Goal: Communication & Community: Answer question/provide support

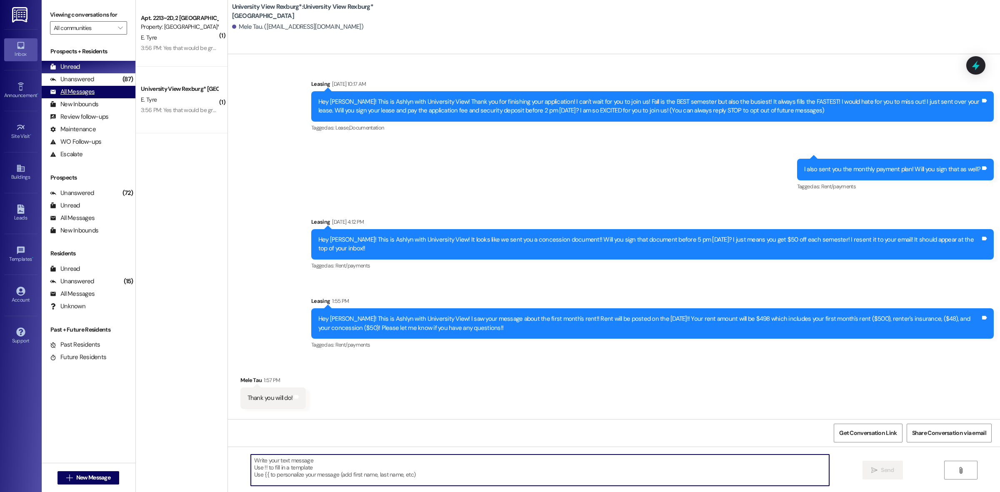
scroll to position [383, 0]
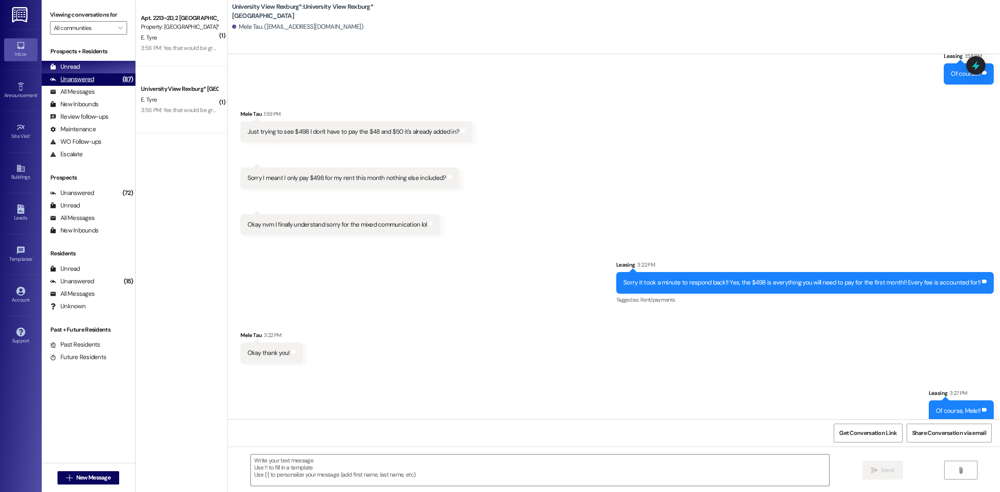
click at [111, 80] on div "Unanswered (87)" at bounding box center [89, 79] width 94 height 13
click at [113, 65] on div "Unread (0)" at bounding box center [89, 67] width 94 height 13
click at [107, 473] on span "New Message" at bounding box center [93, 477] width 34 height 9
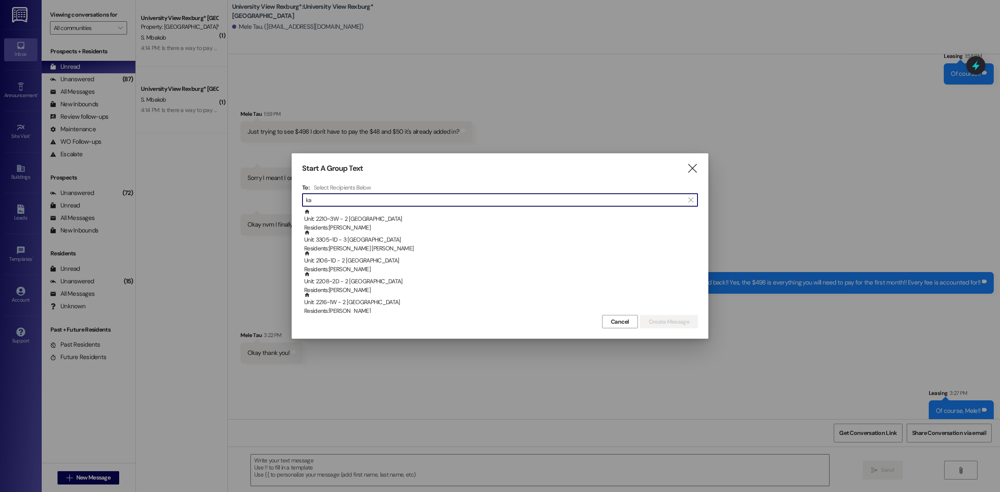
type input "k"
click at [695, 172] on icon "" at bounding box center [692, 168] width 11 height 9
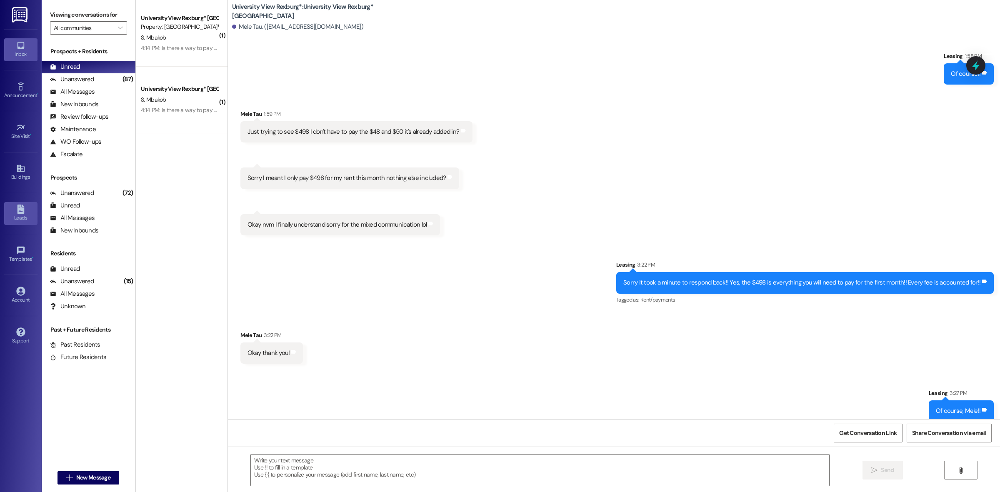
click at [28, 222] on div "Leads" at bounding box center [21, 218] width 42 height 8
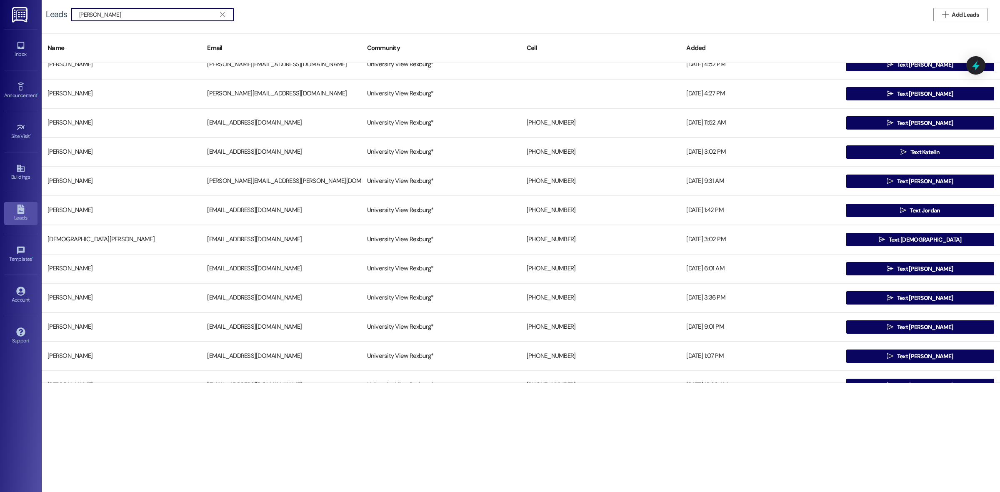
scroll to position [417, 0]
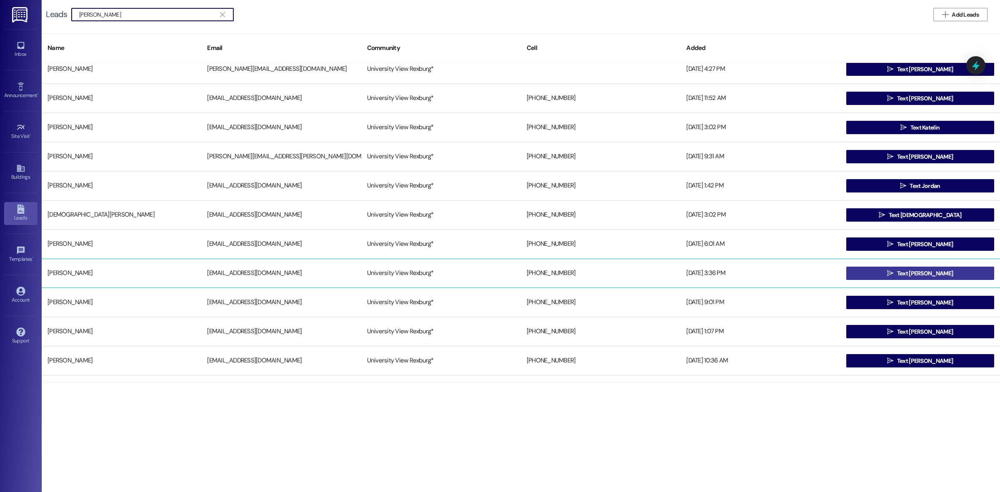
type input "[PERSON_NAME]"
click at [944, 268] on button " Text [PERSON_NAME]" at bounding box center [920, 273] width 148 height 13
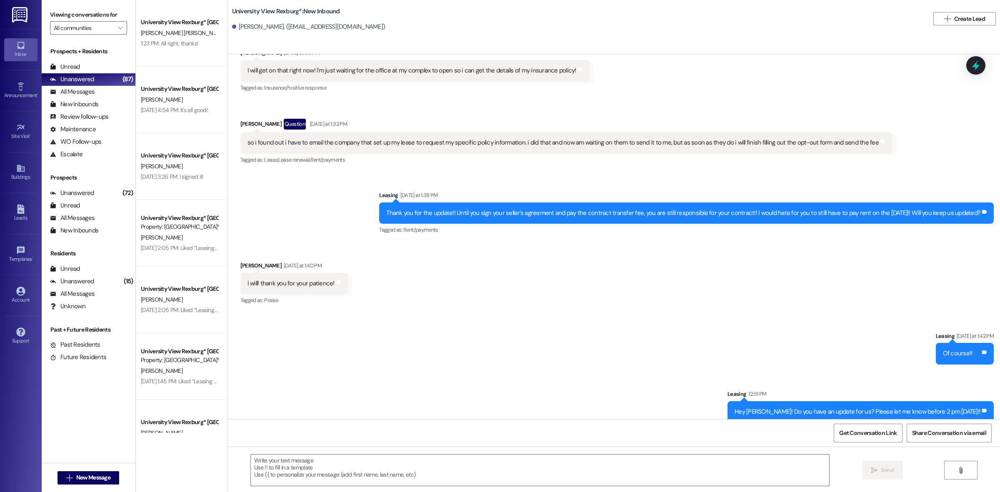
scroll to position [9136, 0]
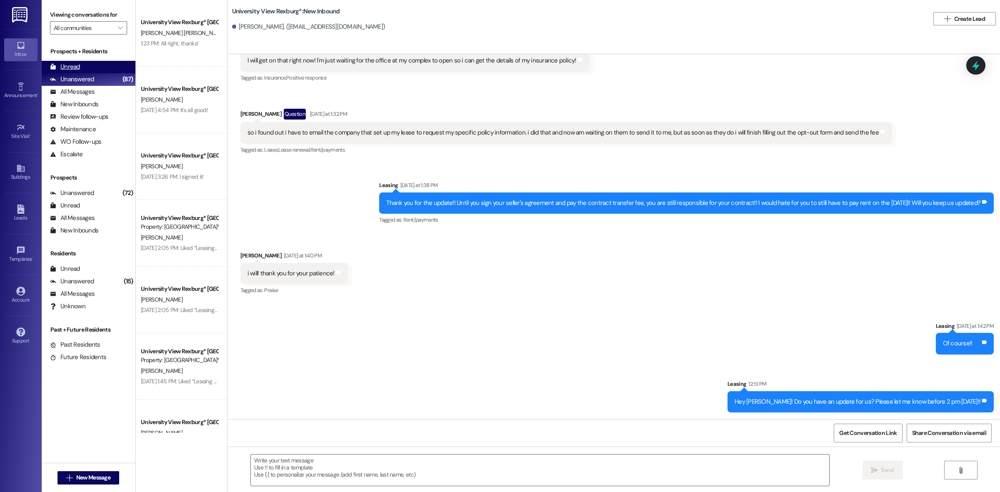
click at [82, 61] on div "Unread (0)" at bounding box center [89, 67] width 94 height 13
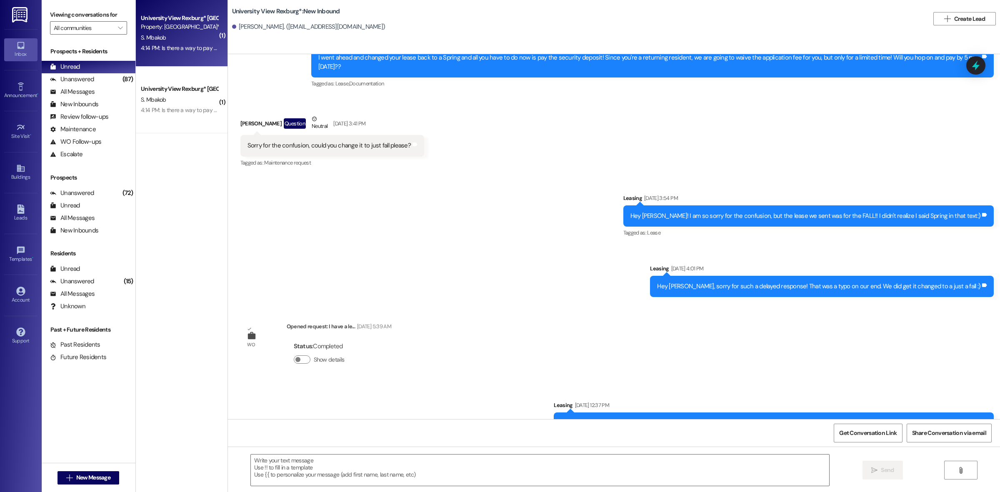
click at [159, 52] on div "4:14 PM: Is there a way to pay my first monthly payment of rent now? 4:14 PM: I…" at bounding box center [179, 48] width 79 height 10
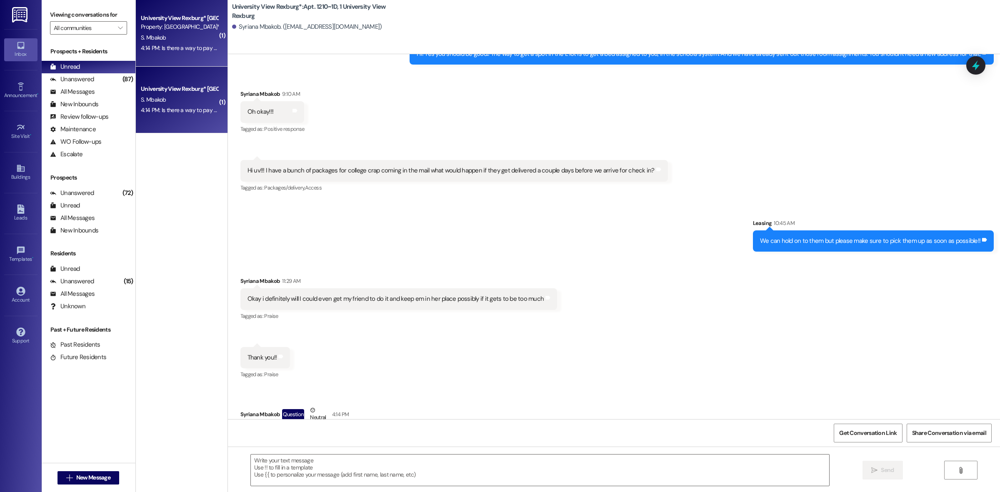
scroll to position [15630, 0]
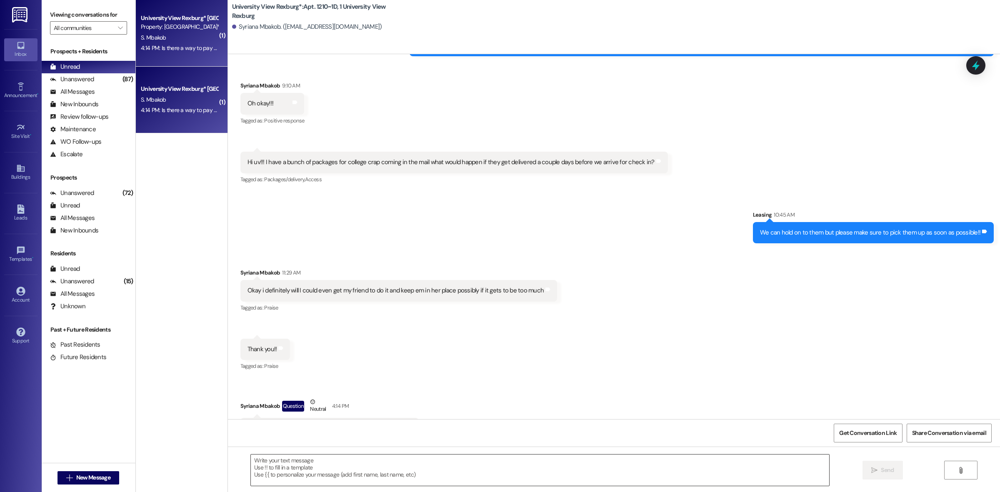
click at [406, 467] on textarea at bounding box center [540, 470] width 578 height 31
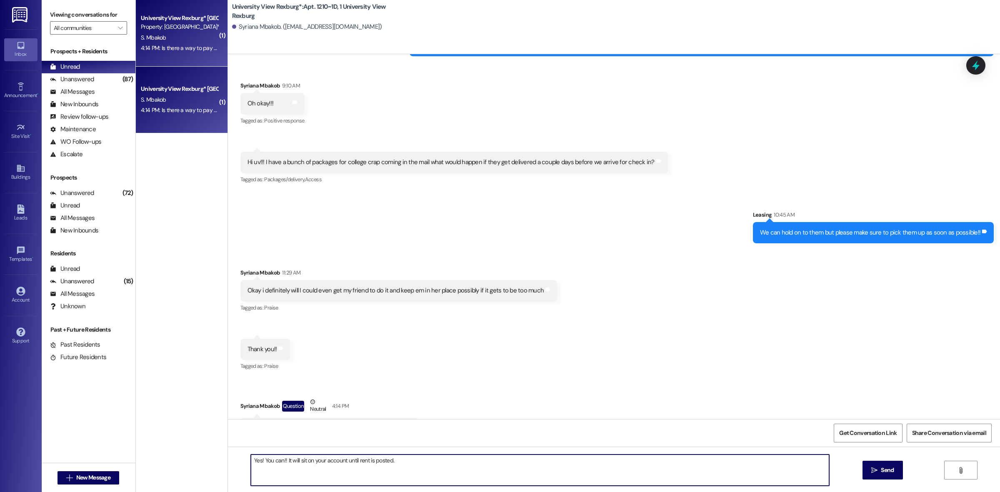
type textarea "Yes! You can!! It will sit on your account until rent is posted."
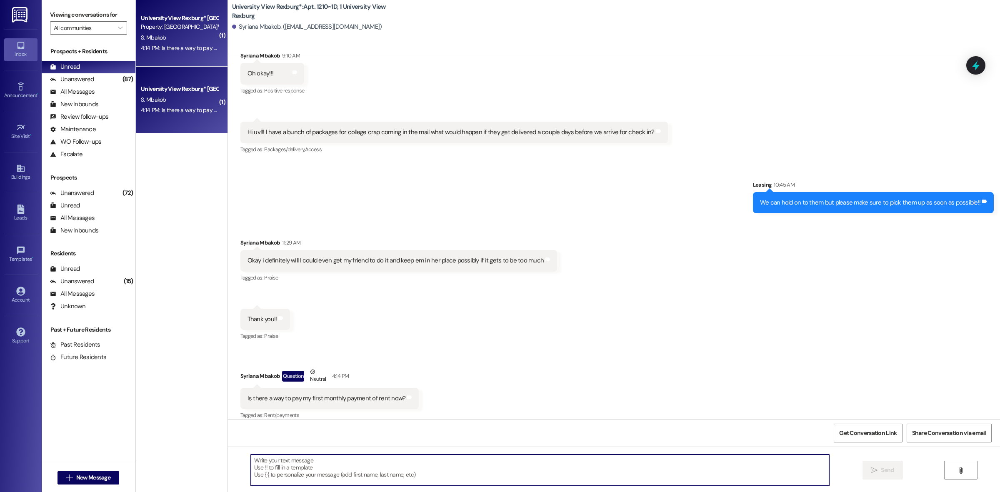
scroll to position [15689, 0]
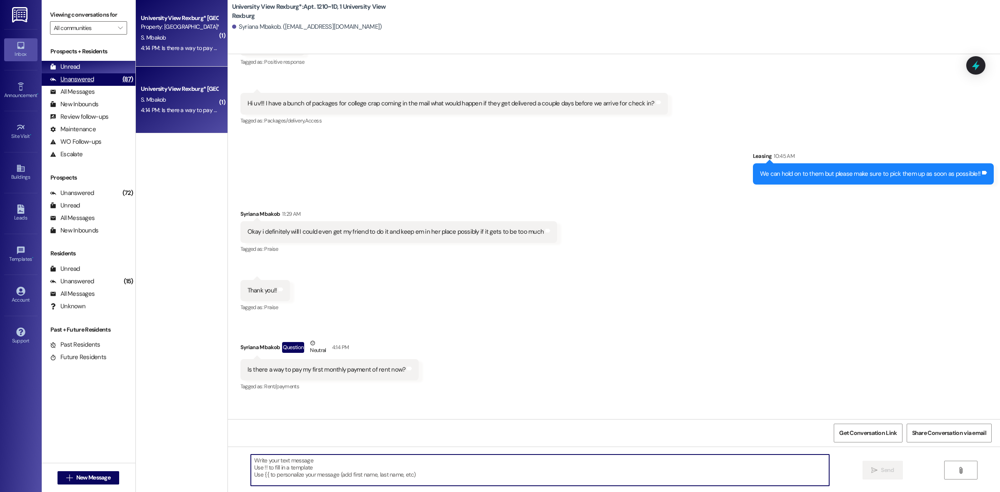
click at [90, 82] on div "Unanswered" at bounding box center [72, 79] width 44 height 9
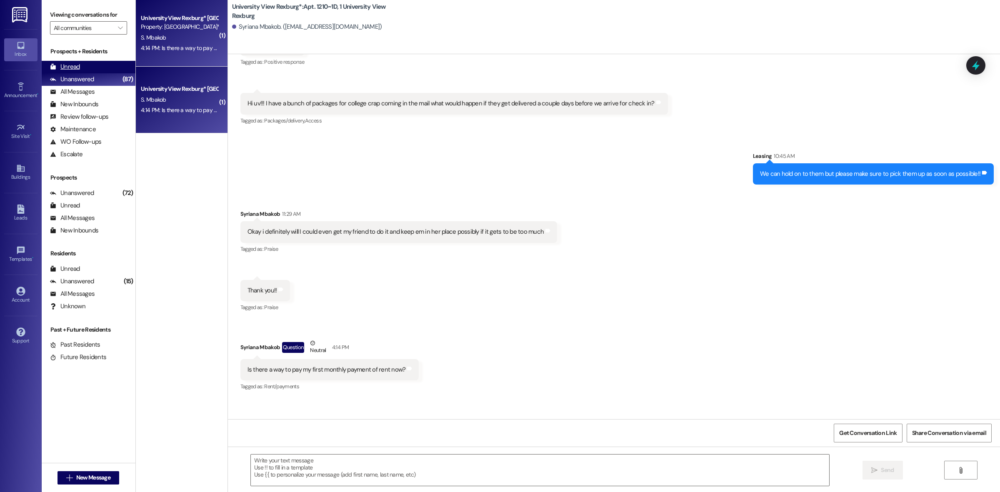
click at [90, 67] on div "Unread (0)" at bounding box center [89, 67] width 94 height 13
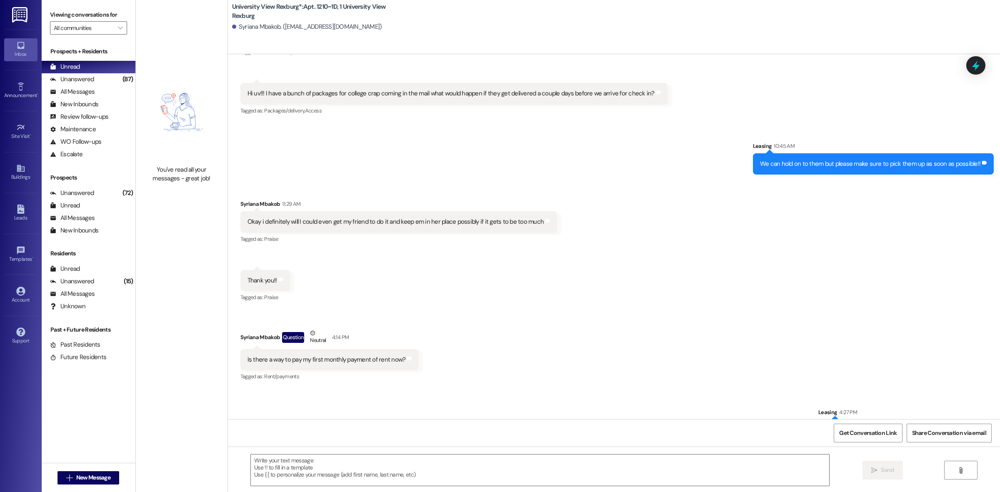
scroll to position [15701, 0]
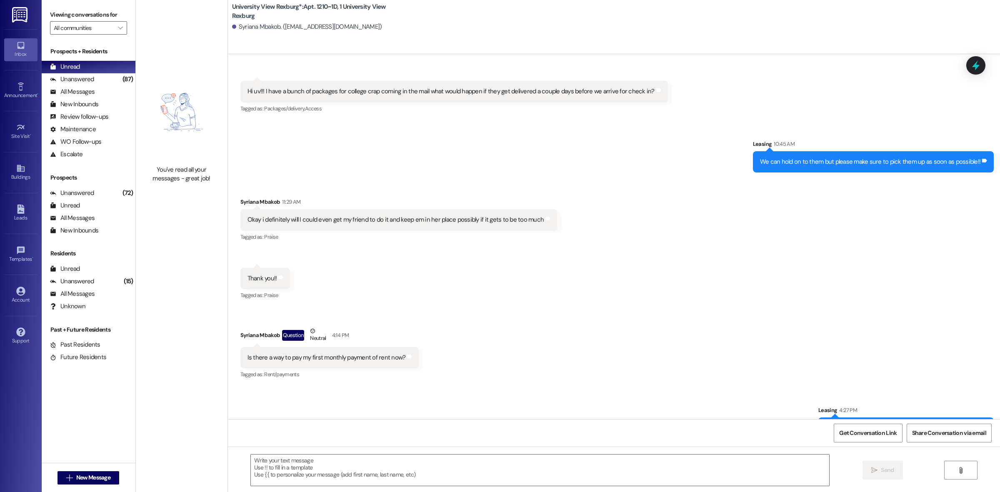
drag, startPoint x: 96, startPoint y: 493, endPoint x: 94, endPoint y: 507, distance: 14.4
drag, startPoint x: 94, startPoint y: 507, endPoint x: 74, endPoint y: 475, distance: 37.5
click at [76, 475] on span "New Message" at bounding box center [93, 477] width 34 height 9
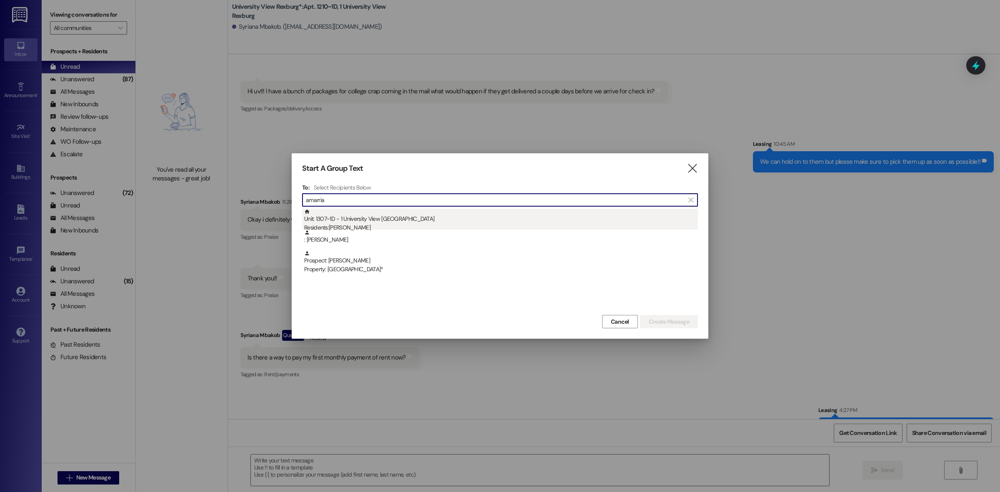
type input "amarria"
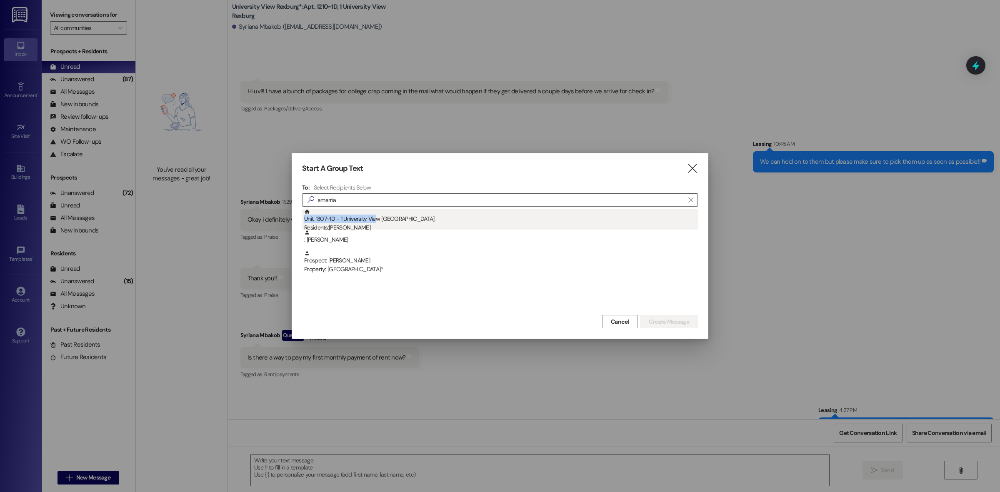
click at [378, 215] on div "Unit: 1307~1D - 1 University View Rexburg Residents: [PERSON_NAME]" at bounding box center [501, 221] width 394 height 24
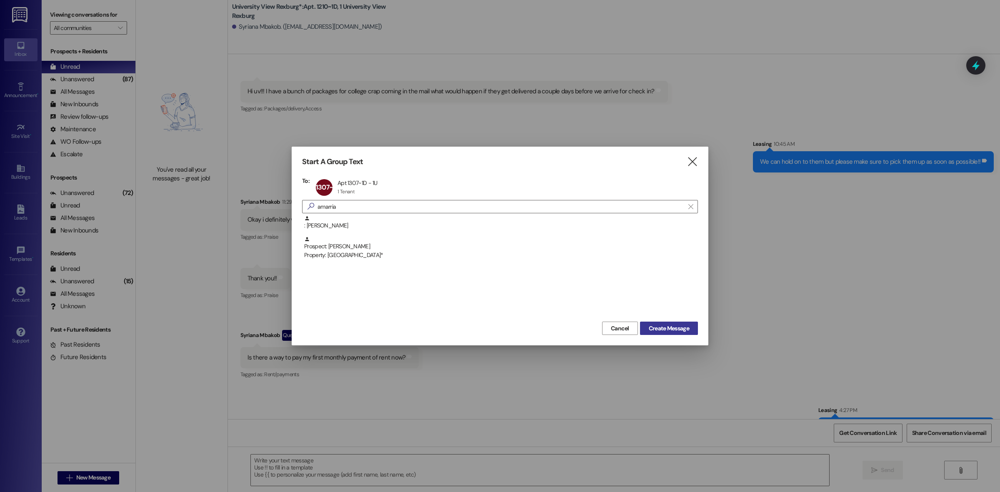
click at [673, 333] on button "Create Message" at bounding box center [669, 328] width 58 height 13
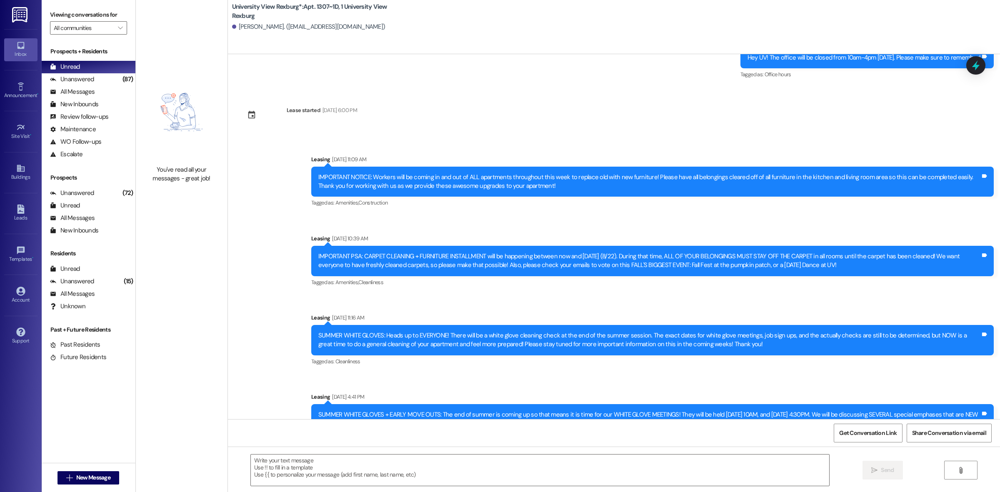
scroll to position [17691, 0]
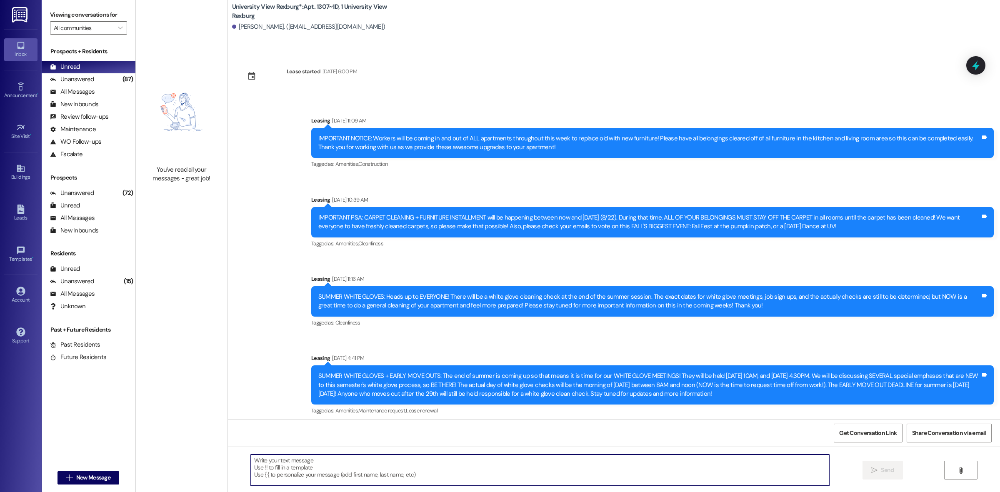
click at [316, 474] on textarea at bounding box center [540, 470] width 578 height 31
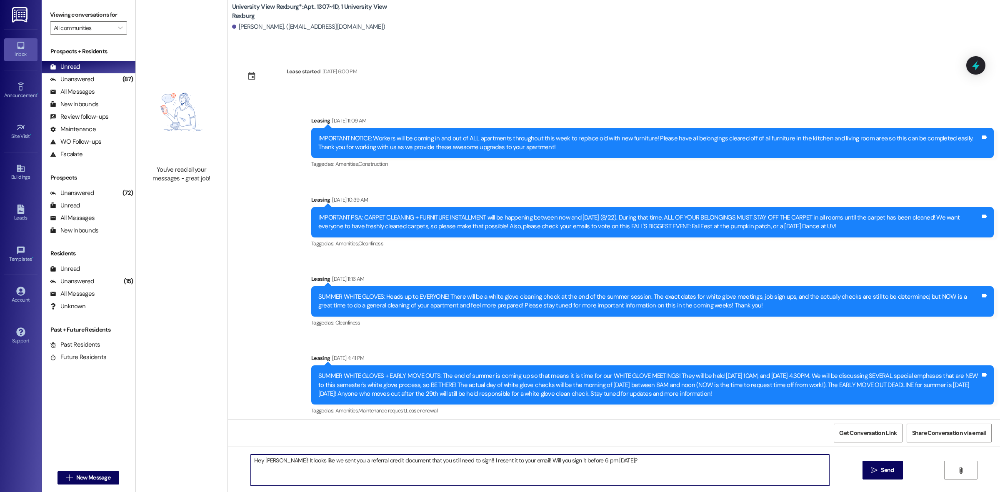
type textarea "Hey [PERSON_NAME]! It looks like we sent you a referral credit document that yo…"
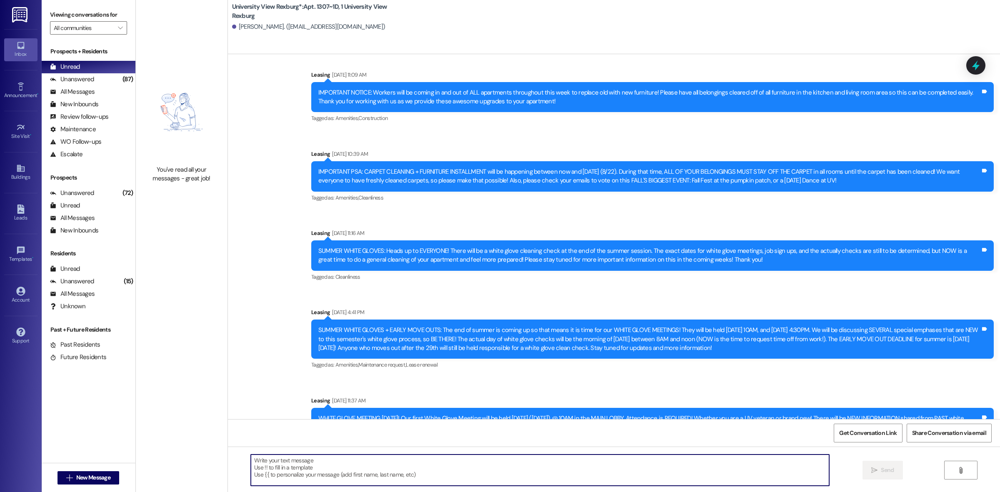
scroll to position [17749, 0]
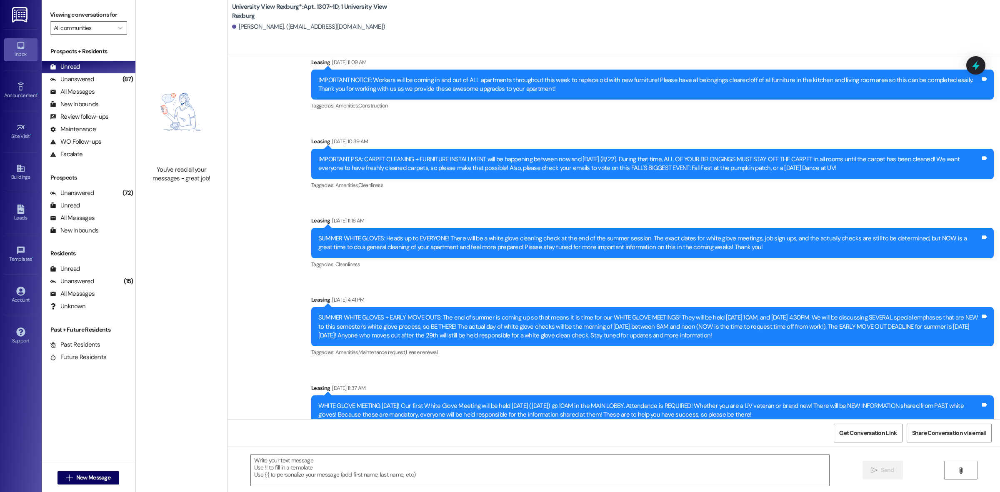
click at [679, 481] on div "Hey [PERSON_NAME]! It looks like we sent you a referral credit document that yo…" at bounding box center [771, 485] width 419 height 9
copy div "Hey [PERSON_NAME]! It looks like we sent you a referral credit document that yo…"
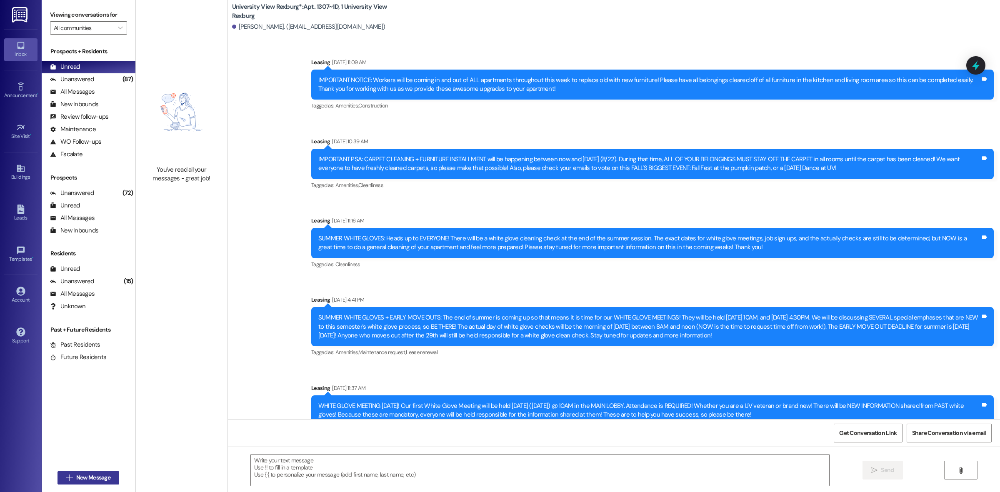
click at [94, 478] on span "New Message" at bounding box center [93, 477] width 34 height 9
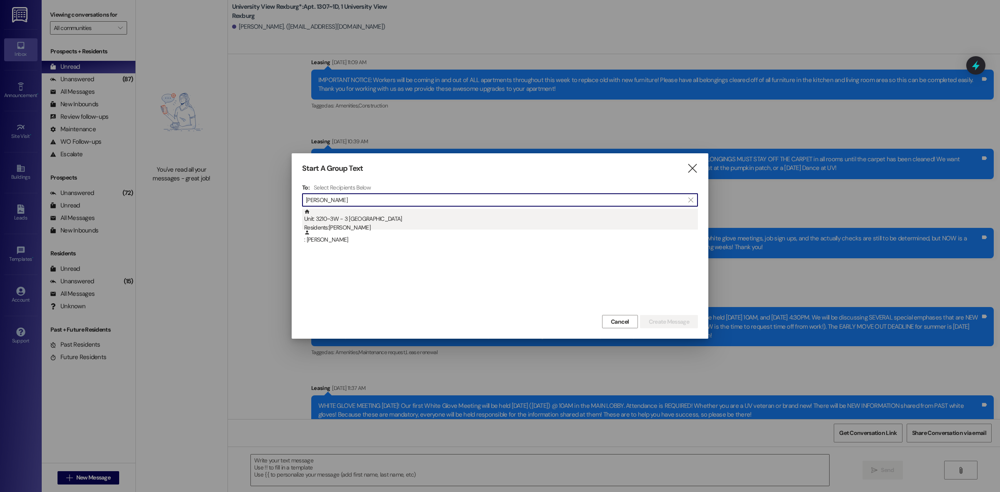
type input "[PERSON_NAME]"
click at [378, 216] on div "Unit: 3210~3W - 3 University View Rexburg Residents: [PERSON_NAME]" at bounding box center [501, 221] width 394 height 24
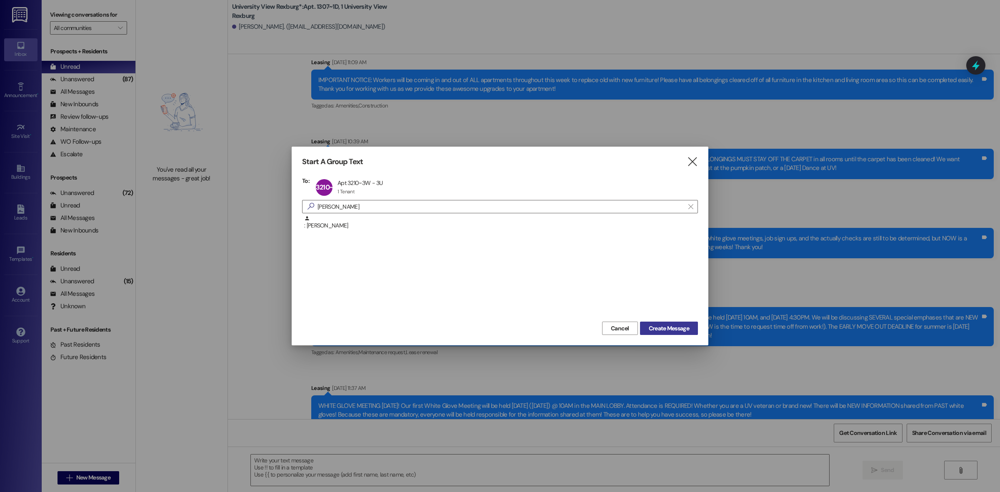
click at [669, 322] on button "Create Message" at bounding box center [669, 328] width 58 height 13
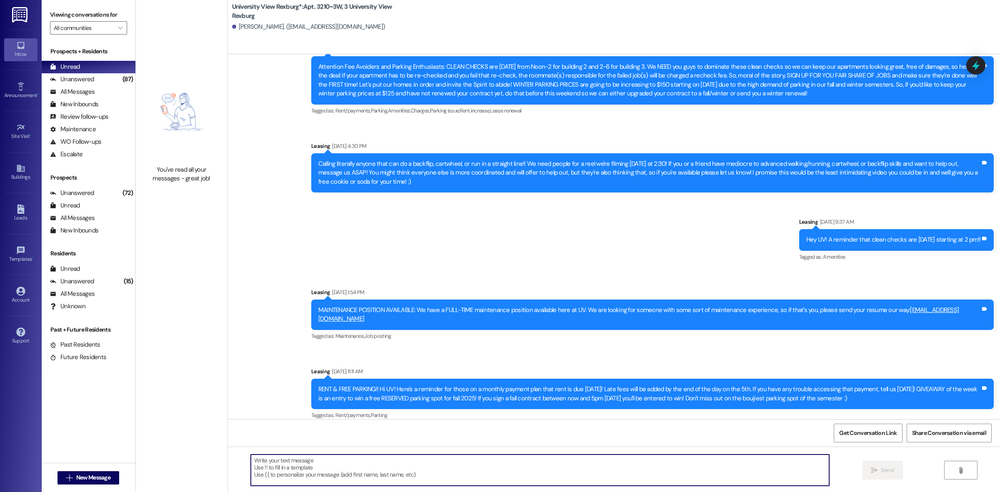
click at [310, 469] on textarea at bounding box center [540, 470] width 578 height 31
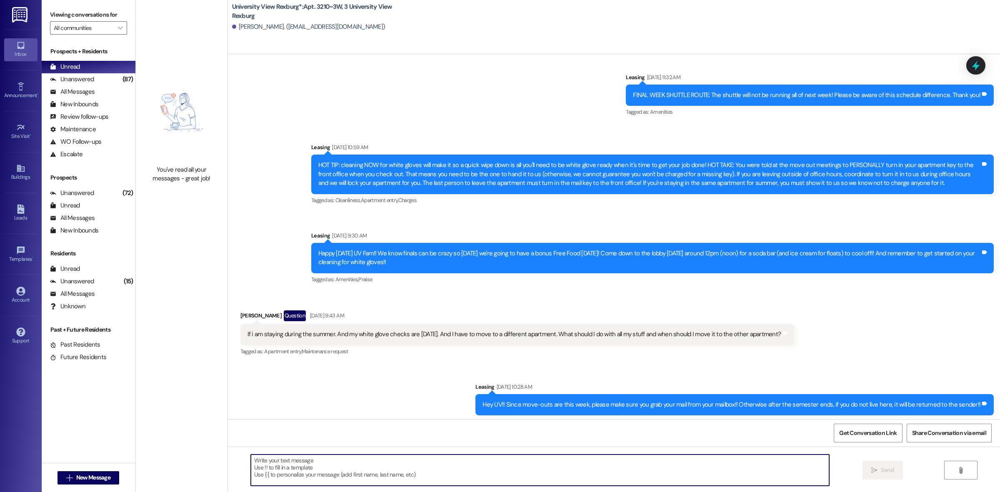
paste textarea "Hey [PERSON_NAME]! It looks like we sent you a referral credit document that yo…"
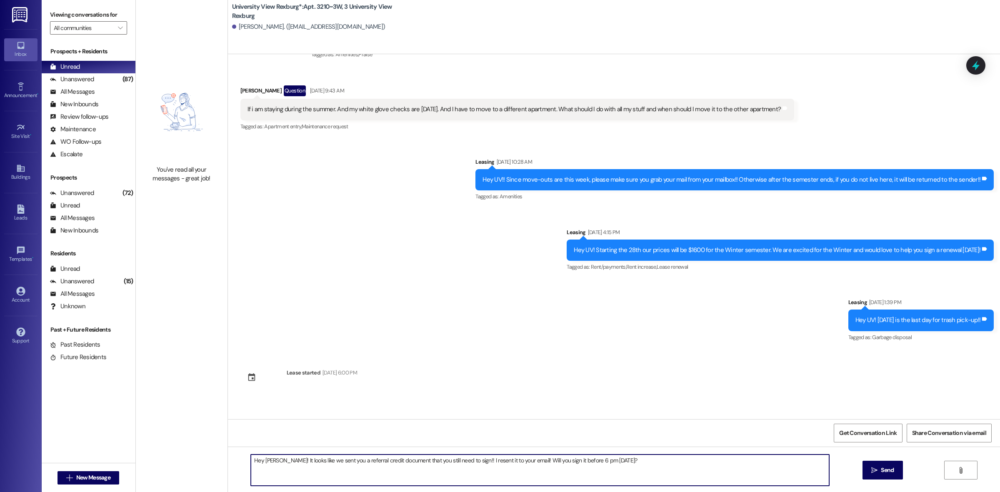
scroll to position [22959, 0]
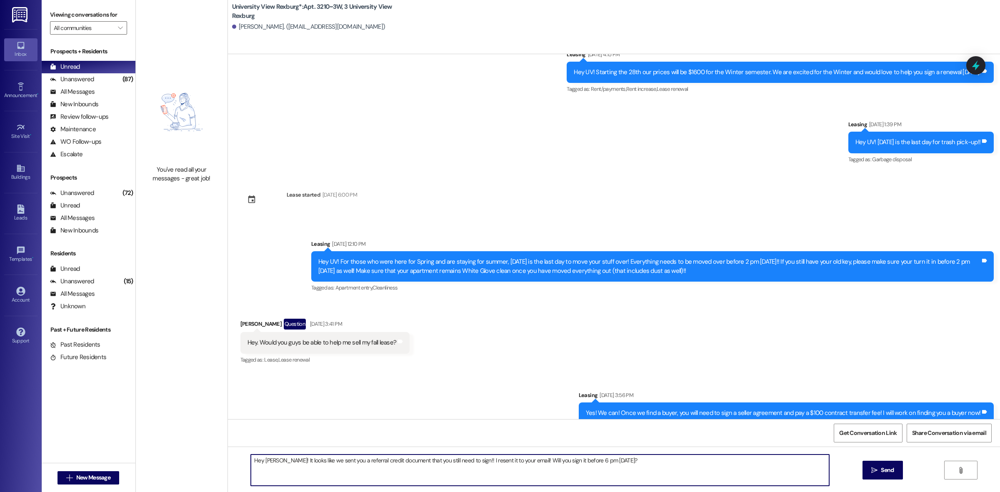
click at [280, 461] on textarea "Hey [PERSON_NAME]! It looks like we sent you a referral credit document that yo…" at bounding box center [540, 470] width 578 height 31
type textarea "Hey [PERSON_NAME]! It looks like we sent you a referral credit document that yo…"
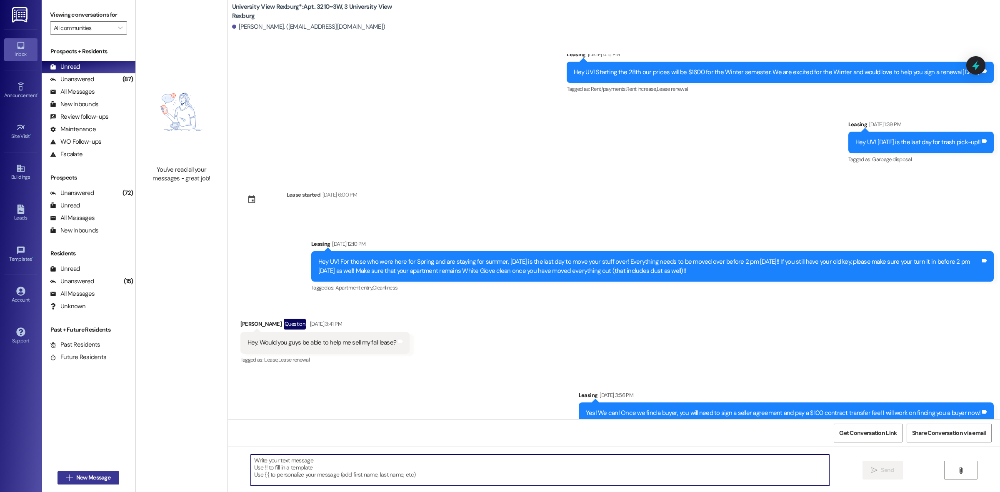
click at [98, 480] on span "New Message" at bounding box center [93, 477] width 34 height 9
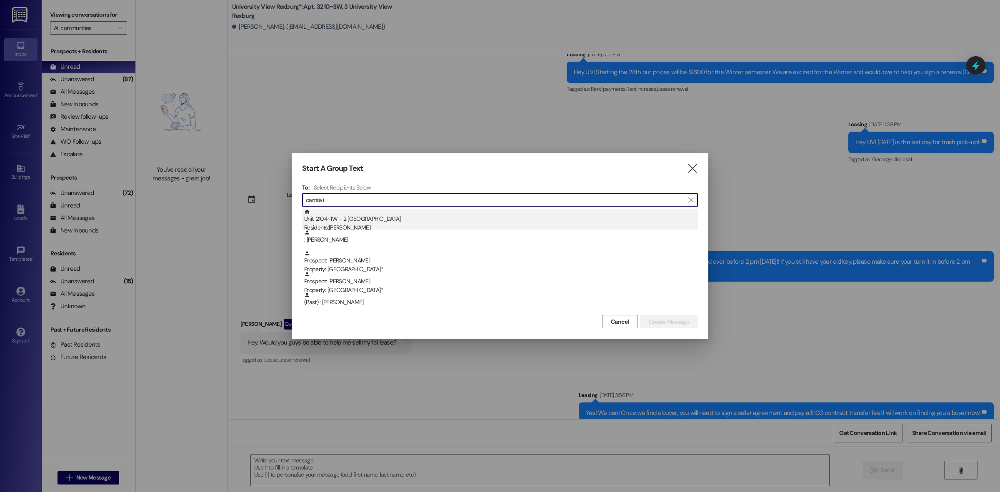
type input "camila i"
click at [392, 216] on div "Unit: 2104~1W - 2 University View Rexburg Residents: [PERSON_NAME]" at bounding box center [501, 221] width 394 height 24
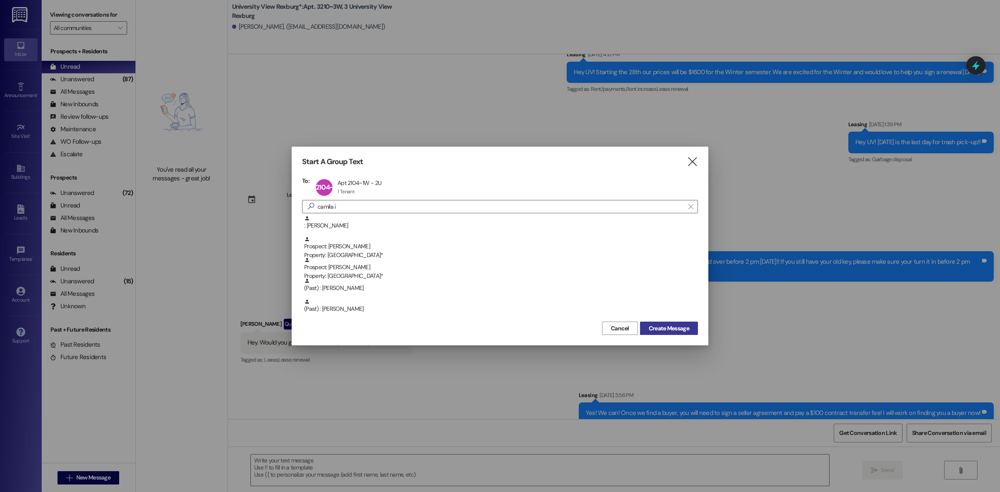
click at [678, 324] on span "Create Message" at bounding box center [669, 328] width 40 height 9
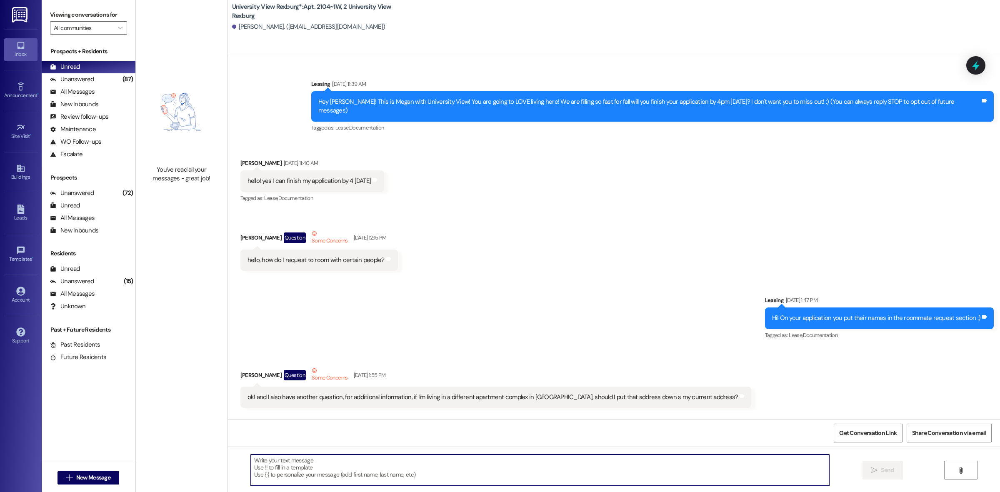
click at [291, 474] on textarea at bounding box center [540, 470] width 578 height 31
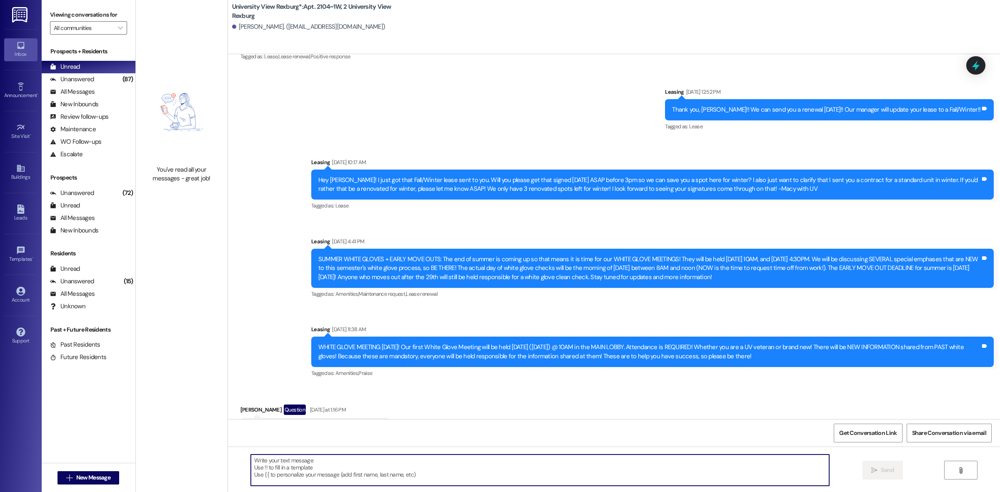
paste textarea "Hey [PERSON_NAME]! It looks like we sent you a referral credit document that yo…"
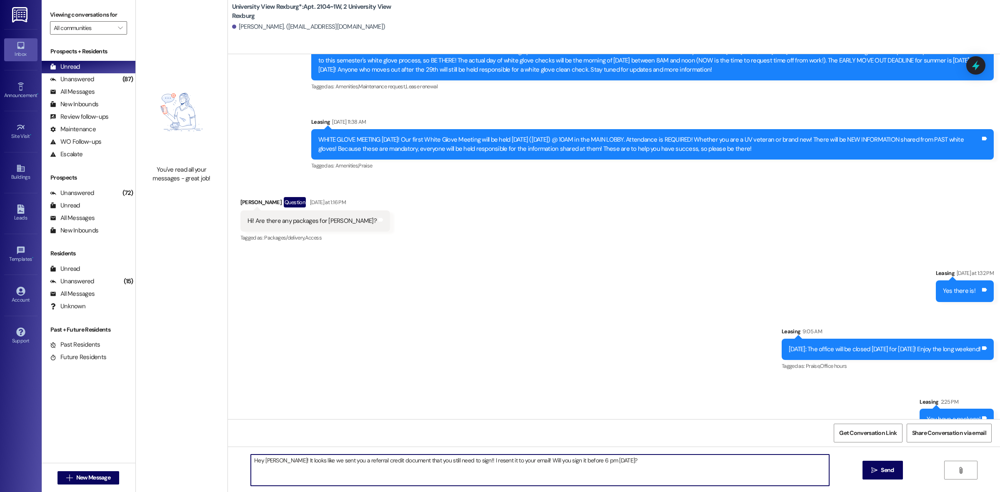
scroll to position [37696, 0]
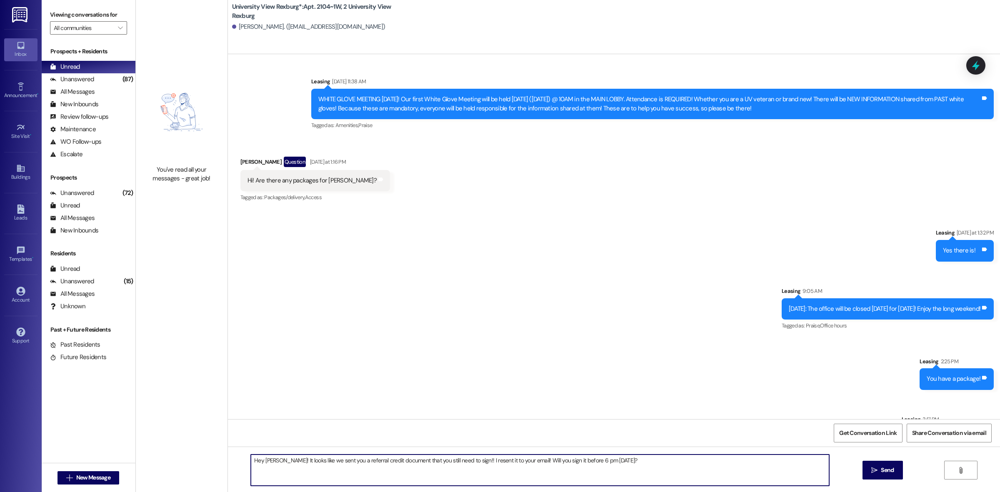
click at [280, 459] on textarea "Hey [PERSON_NAME]! It looks like we sent you a referral credit document that yo…" at bounding box center [540, 470] width 578 height 31
type textarea "Hey [PERSON_NAME]! It looks like we sent you a referral credit document that yo…"
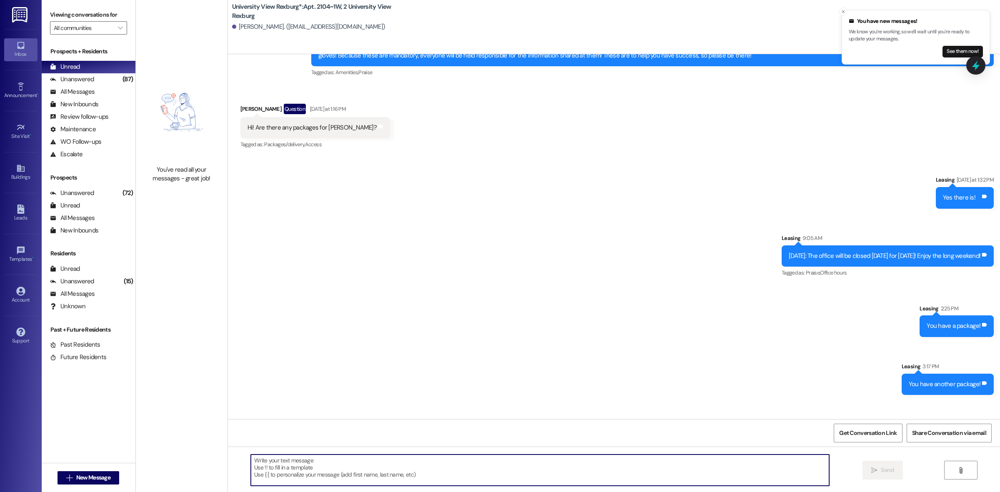
scroll to position [37812, 0]
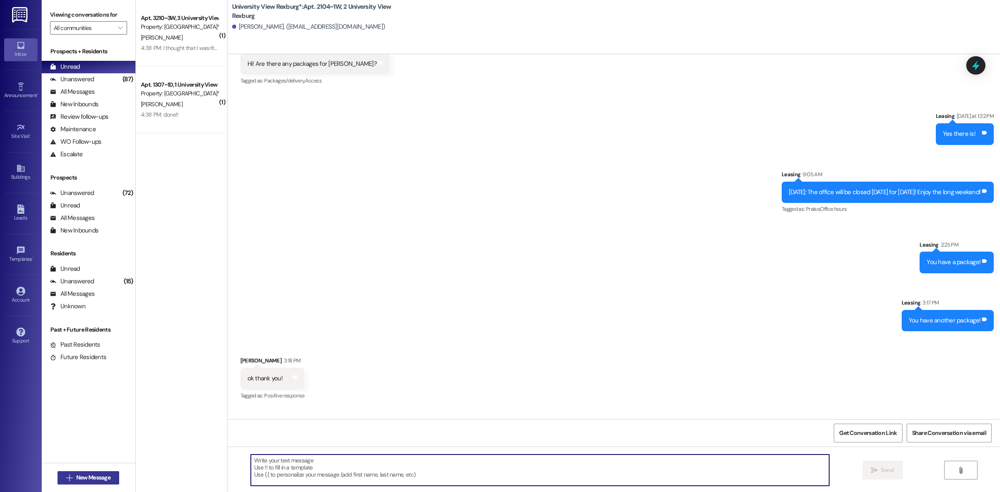
click at [92, 478] on span "New Message" at bounding box center [93, 477] width 34 height 9
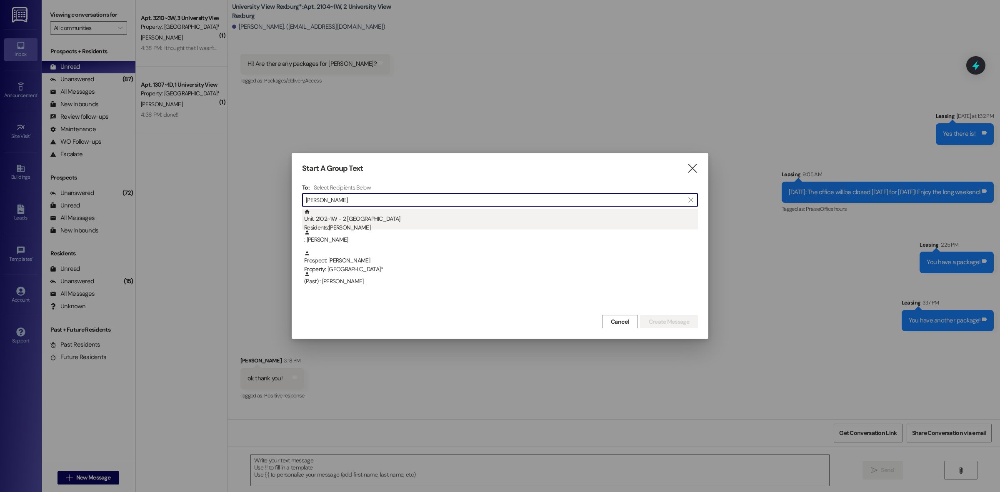
type input "[PERSON_NAME]"
click at [460, 211] on div "Unit: 2102~1W - 2 University View Rexburg Residents: [PERSON_NAME]" at bounding box center [501, 221] width 394 height 24
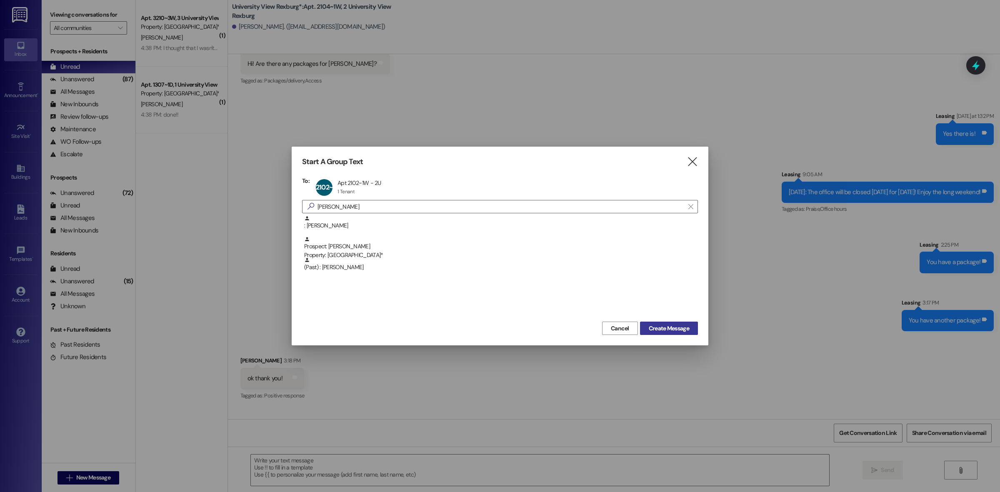
click at [665, 330] on span "Create Message" at bounding box center [669, 328] width 40 height 9
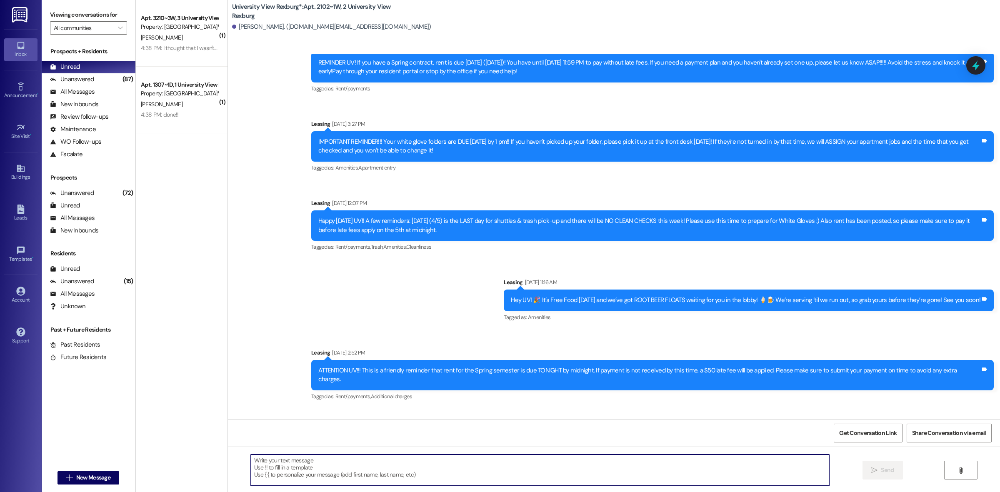
click at [315, 478] on textarea at bounding box center [540, 470] width 578 height 31
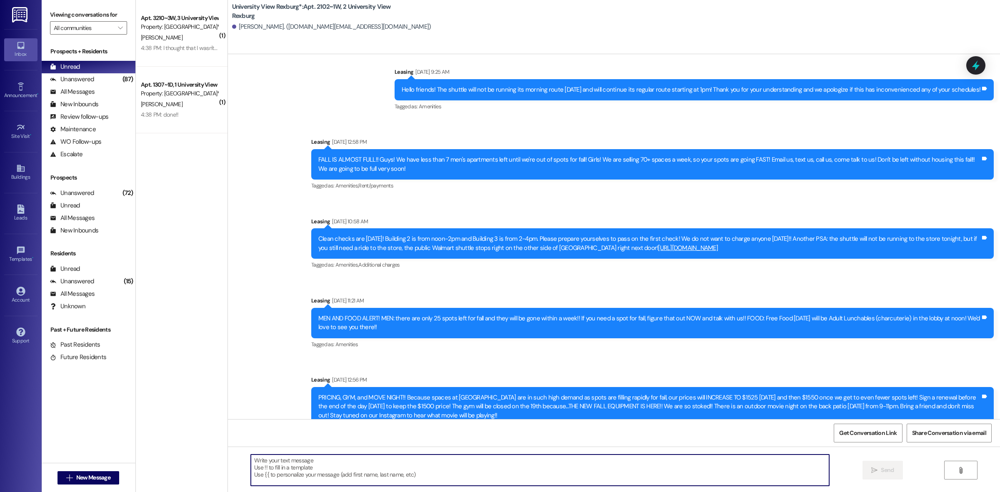
paste textarea "Hey [PERSON_NAME]! It looks like we sent you a referral credit document that yo…"
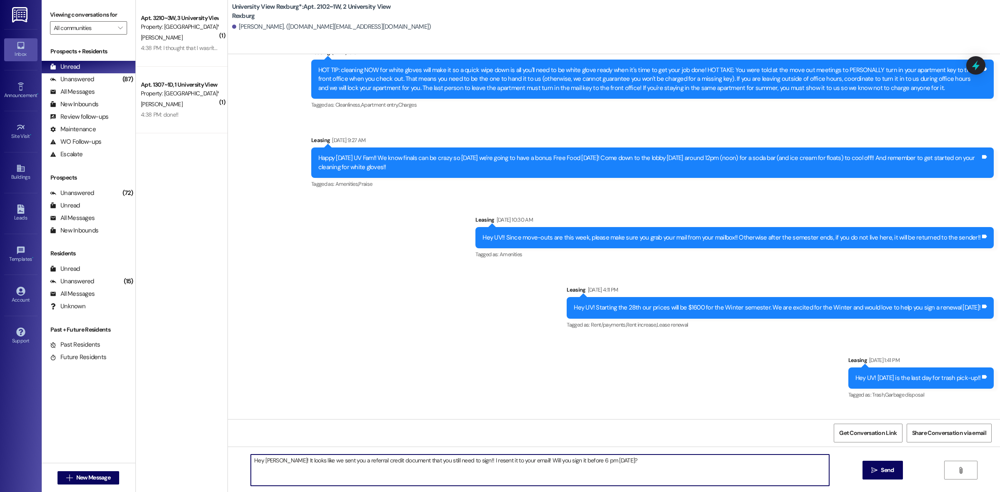
scroll to position [20057, 0]
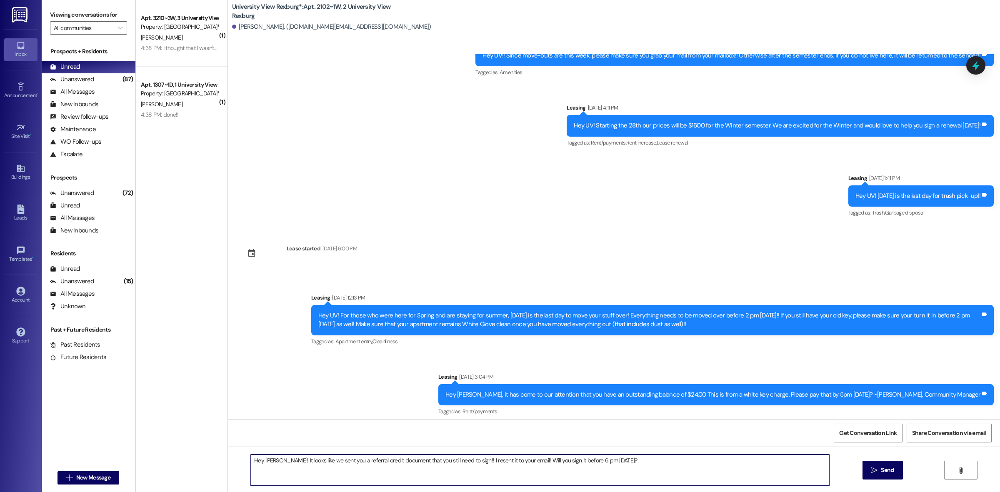
click at [281, 463] on textarea "Hey [PERSON_NAME]! It looks like we sent you a referral credit document that yo…" at bounding box center [540, 470] width 578 height 31
type textarea "Hey [PERSON_NAME]! It looks like we sent you a referral credit document that yo…"
click at [876, 471] on icon "" at bounding box center [874, 470] width 6 height 7
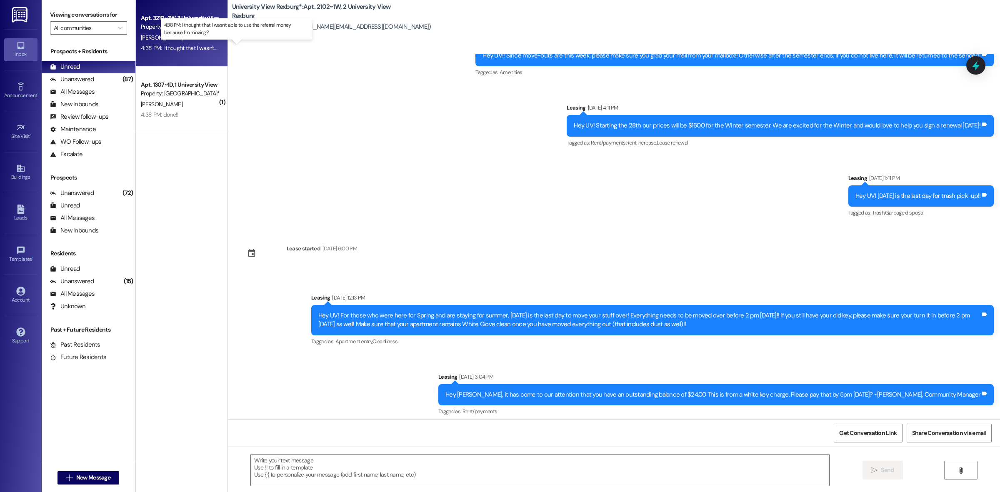
click at [192, 46] on div "4:38 PM: I thought that I wasn't able to use the referral money because I'm mov…" at bounding box center [240, 48] width 199 height 8
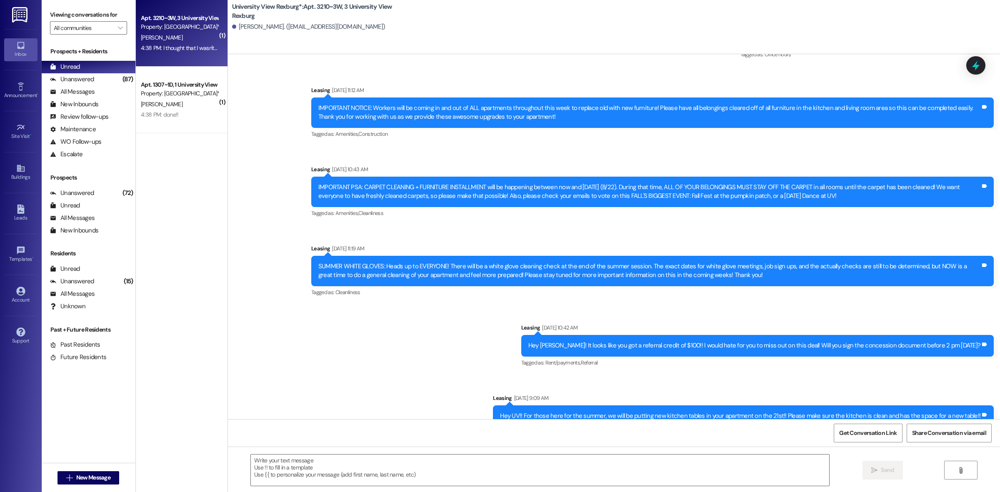
scroll to position [23846, 0]
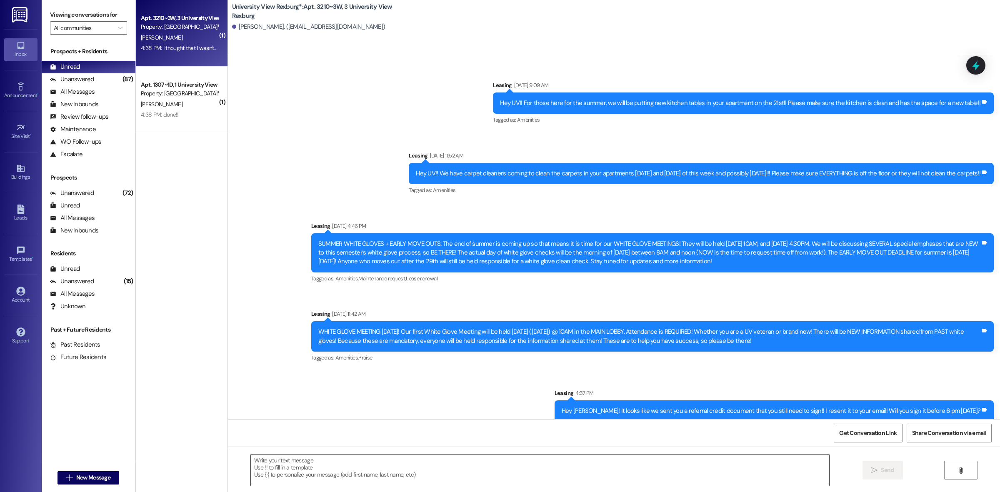
click at [403, 476] on textarea at bounding box center [540, 470] width 578 height 31
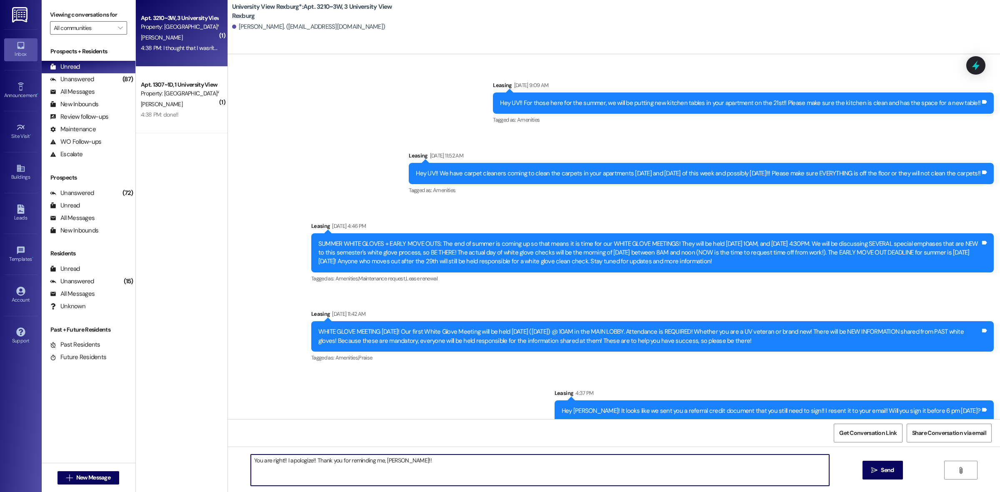
type textarea "You are right!! I apologize!! Thank you for reminding me, [PERSON_NAME]!!"
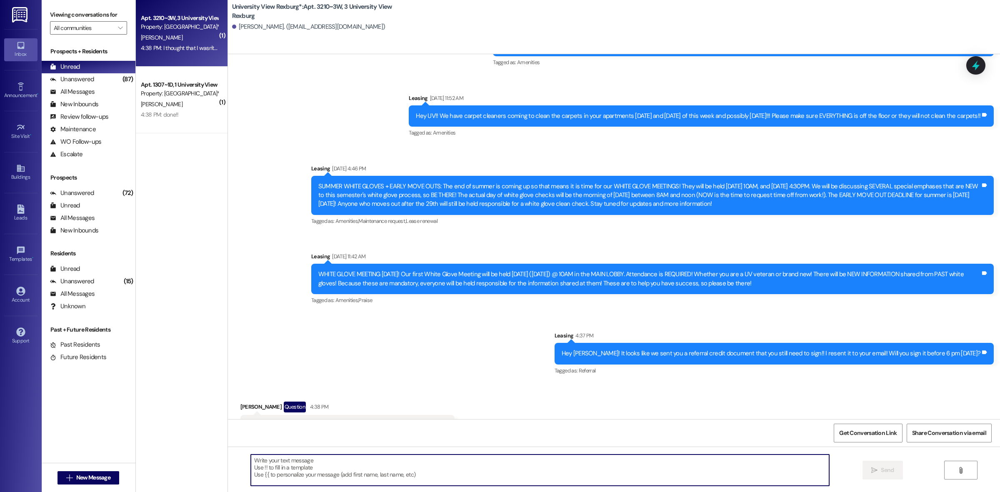
scroll to position [23846, 0]
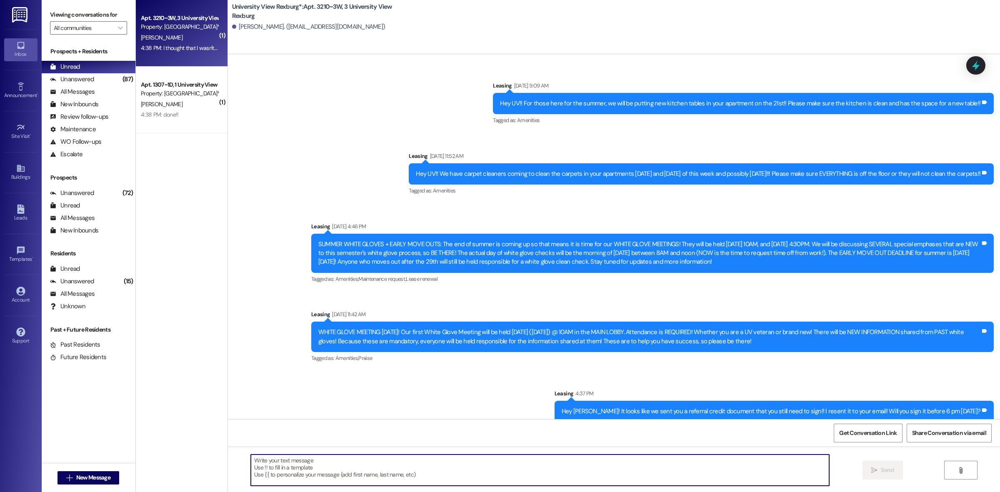
click at [181, 118] on div "4:38 PM: done!! 4:38 PM: done!!" at bounding box center [179, 115] width 79 height 10
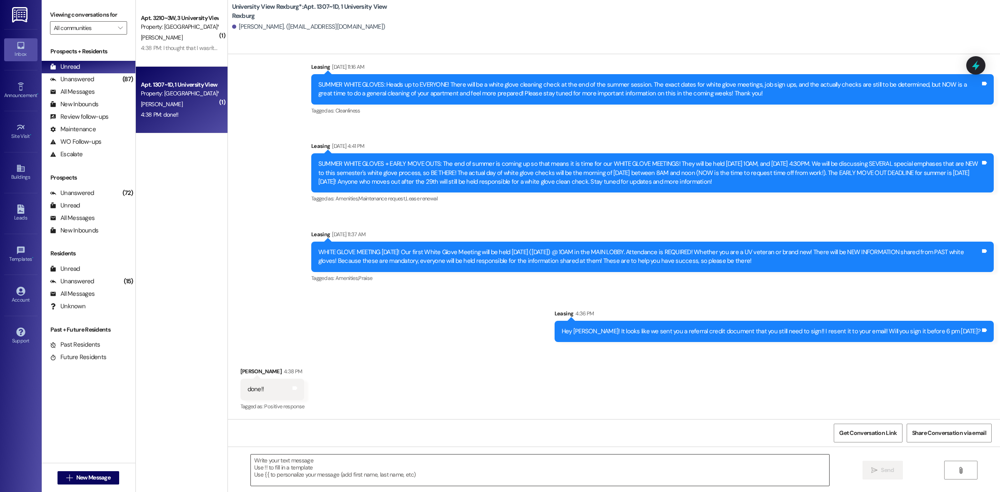
scroll to position [17819, 0]
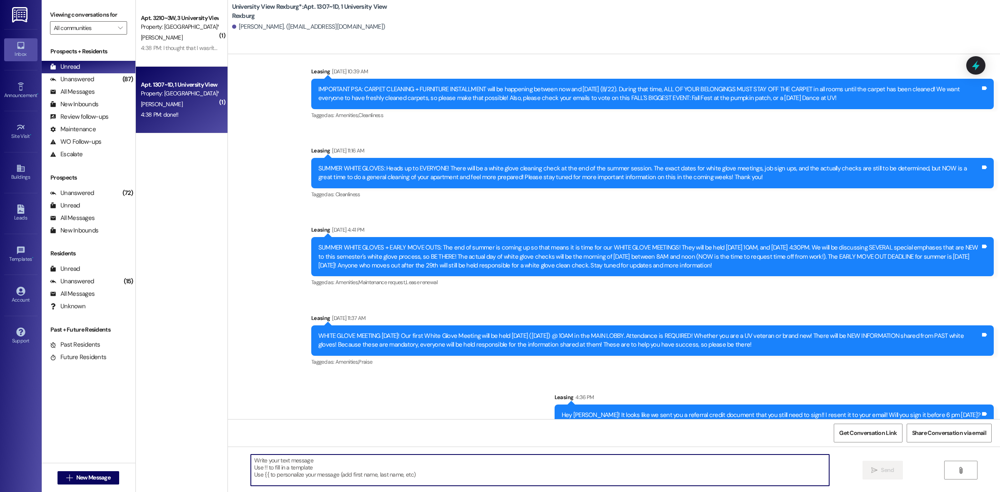
click at [319, 468] on textarea at bounding box center [540, 470] width 578 height 31
type textarea "Thank you, [PERSON_NAME]!"
click at [882, 470] on span "Send" at bounding box center [887, 470] width 13 height 9
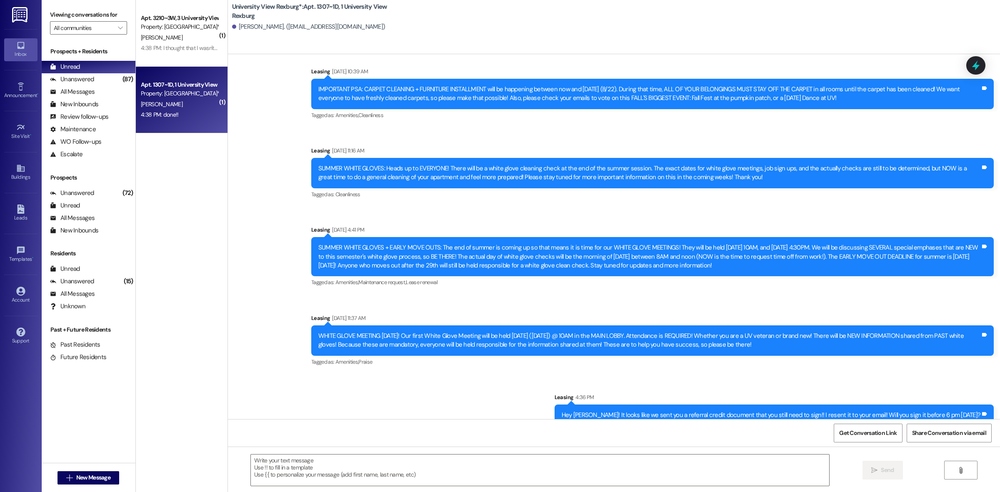
scroll to position [17877, 0]
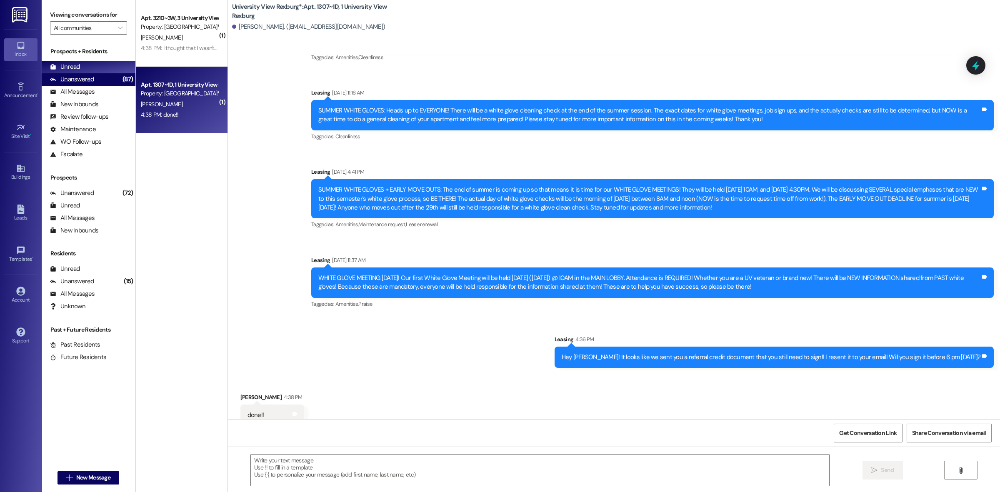
click at [95, 83] on div "Unanswered (87)" at bounding box center [89, 79] width 94 height 13
click at [91, 68] on div "Unread (0)" at bounding box center [89, 67] width 94 height 13
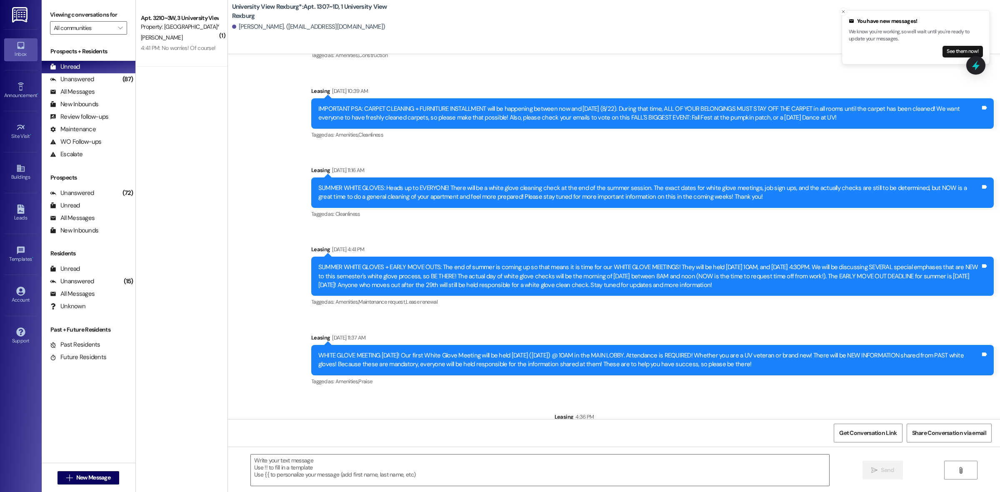
scroll to position [17819, 0]
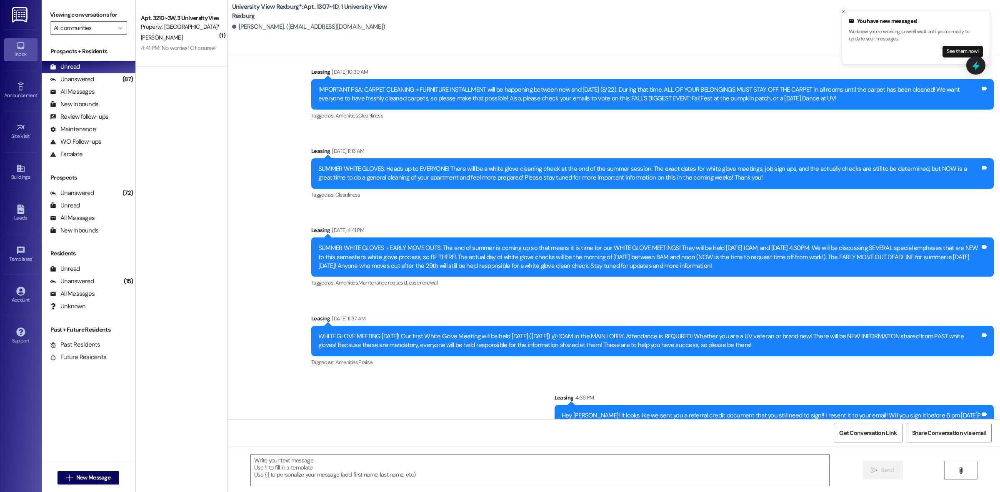
click at [843, 13] on icon "Close toast" at bounding box center [843, 11] width 5 height 5
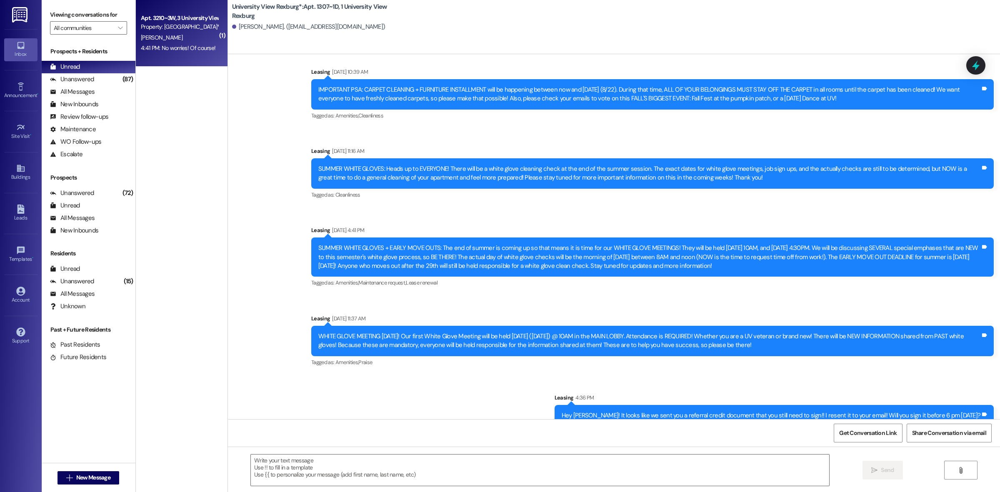
click at [187, 38] on div "[PERSON_NAME]" at bounding box center [179, 38] width 79 height 10
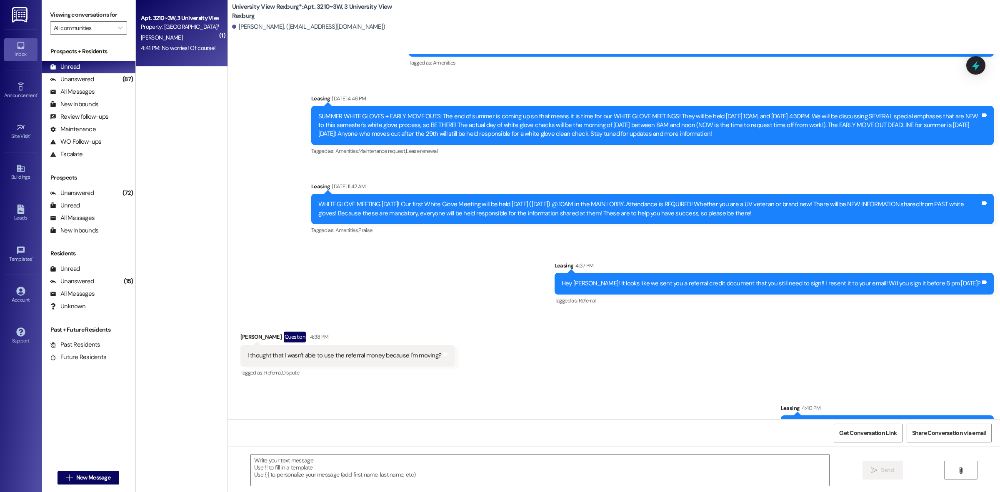
scroll to position [23975, 0]
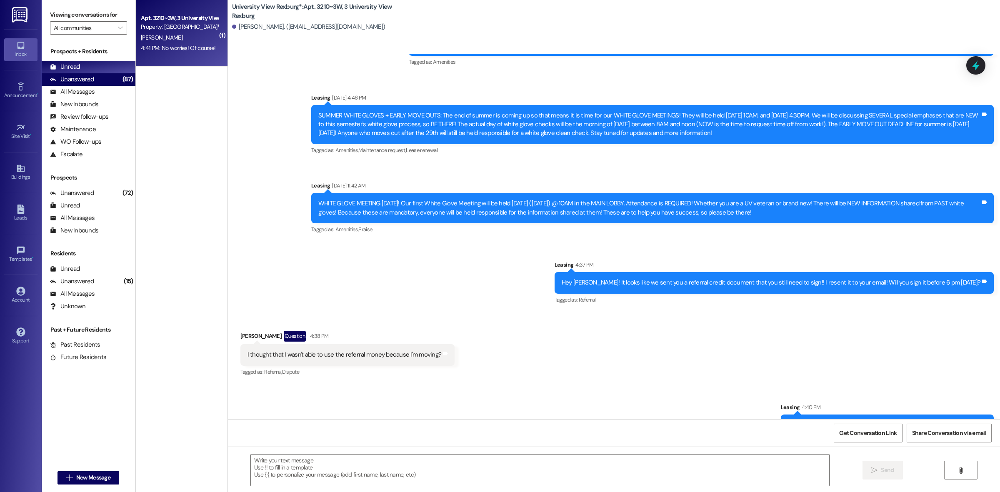
click at [111, 76] on div "Unanswered (87)" at bounding box center [89, 79] width 94 height 13
click at [108, 69] on div "Unread (0)" at bounding box center [89, 67] width 94 height 13
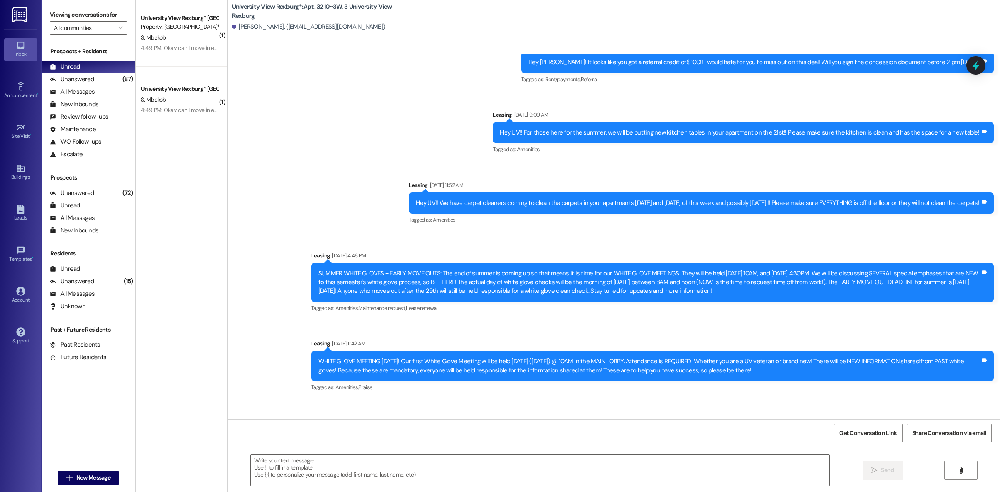
scroll to position [23974, 0]
